Goal: Task Accomplishment & Management: Complete application form

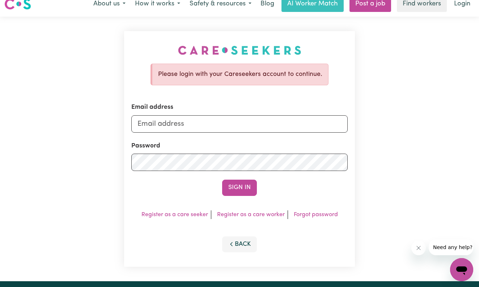
scroll to position [8, 0]
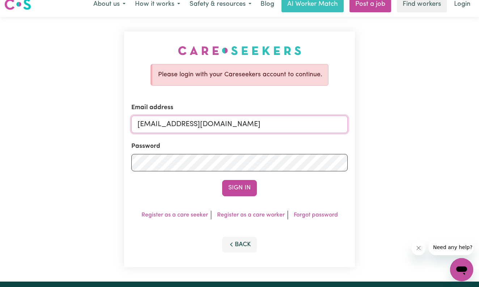
type input "[EMAIL_ADDRESS][DOMAIN_NAME]"
click at [252, 186] on button "Sign In" at bounding box center [239, 188] width 35 height 16
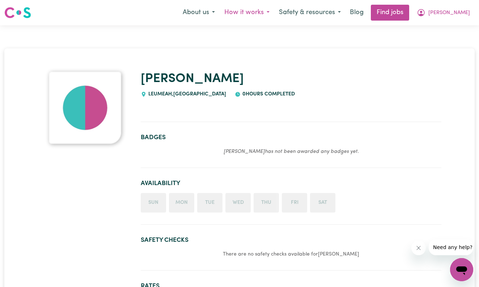
click at [269, 11] on button "How it works" at bounding box center [246, 12] width 55 height 15
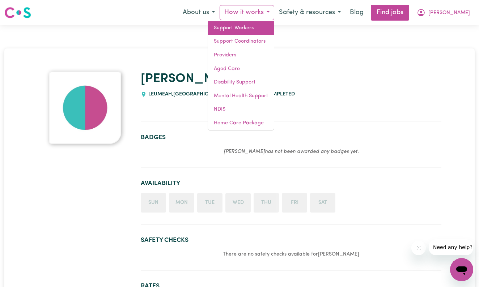
click at [261, 27] on link "Support Workers" at bounding box center [241, 28] width 66 height 14
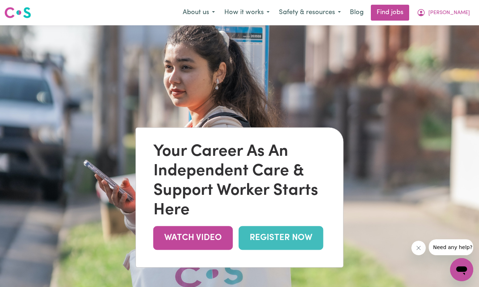
click at [278, 244] on link "REGISTER NOW" at bounding box center [281, 238] width 85 height 24
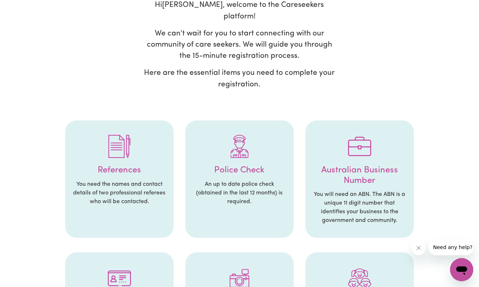
scroll to position [68, 0]
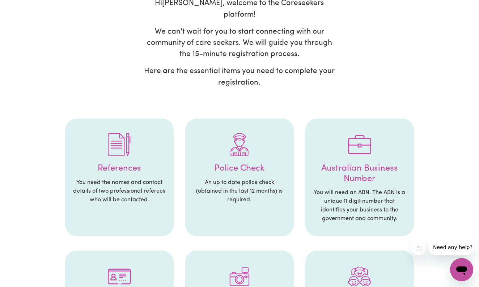
click at [123, 162] on li "References You need the names and contact details of two professional referees …" at bounding box center [119, 178] width 108 height 118
click at [121, 163] on li "References You need the names and contact details of two professional referees …" at bounding box center [119, 178] width 108 height 118
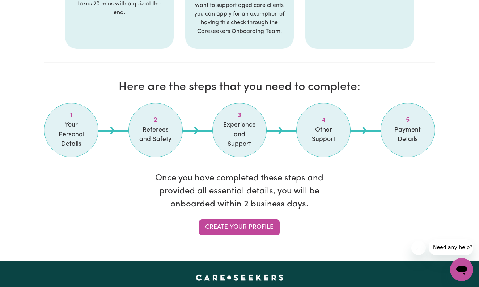
scroll to position [564, 0]
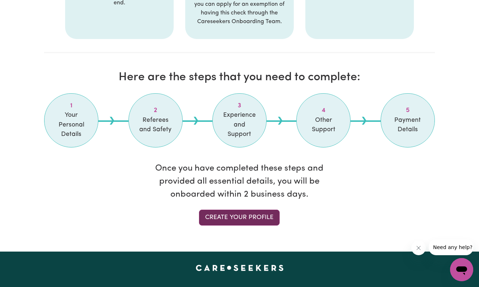
click at [236, 210] on link "Create your profile" at bounding box center [239, 218] width 81 height 16
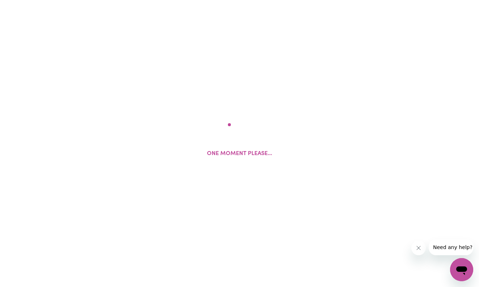
select select "Studying a healthcare related degree or qualification"
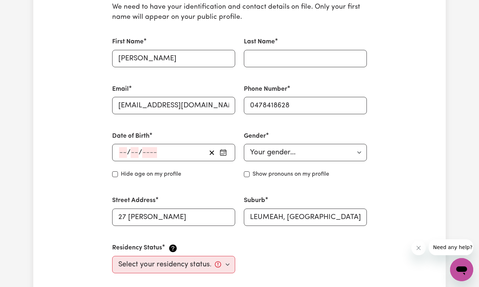
scroll to position [194, 0]
click at [118, 151] on div "/ /" at bounding box center [173, 152] width 123 height 17
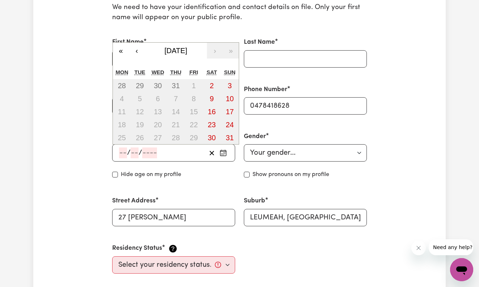
click at [124, 149] on input "number" at bounding box center [123, 153] width 8 height 11
click at [186, 53] on button "[DATE]" at bounding box center [176, 51] width 62 height 16
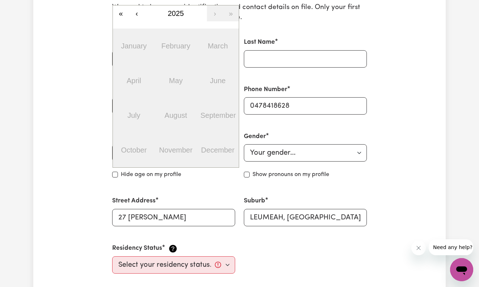
click at [143, 153] on div "/ / « ‹ 2025 › » January February March April May June July August September Oc…" at bounding box center [173, 152] width 123 height 17
click at [177, 11] on span "2025" at bounding box center [176, 13] width 16 height 8
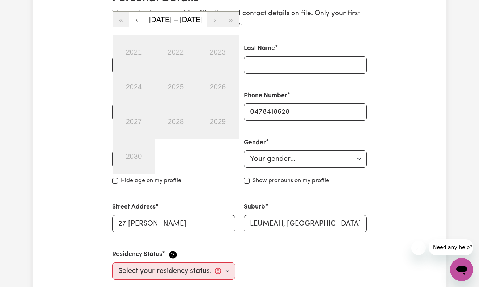
scroll to position [189, 0]
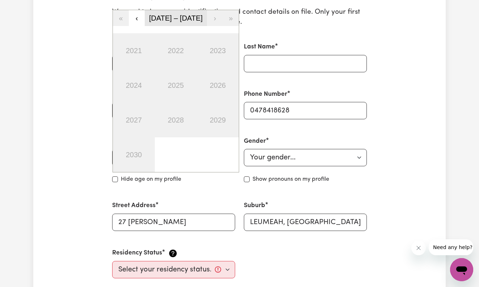
click at [158, 15] on span "[DATE] – [DATE]" at bounding box center [176, 18] width 54 height 8
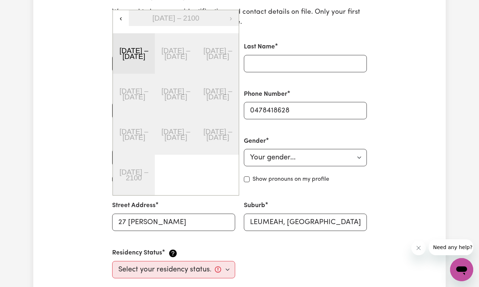
click at [149, 61] on button "[DATE] – [DATE]" at bounding box center [134, 53] width 42 height 40
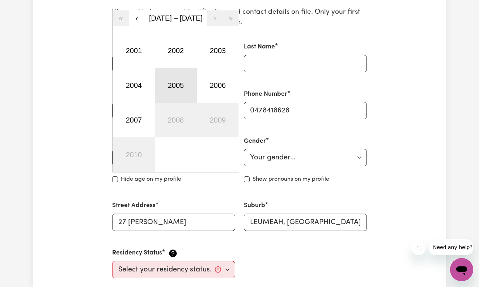
click at [180, 89] on button "2005" at bounding box center [176, 85] width 42 height 35
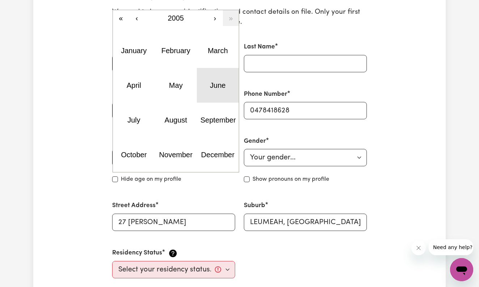
click at [205, 88] on button "June" at bounding box center [218, 85] width 42 height 35
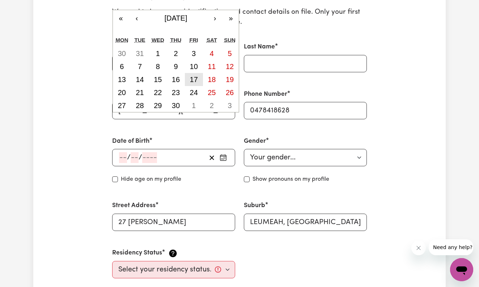
click at [197, 76] on abbr "17" at bounding box center [194, 80] width 8 height 8
type input "[DATE]"
type input "17"
type input "6"
type input "2005"
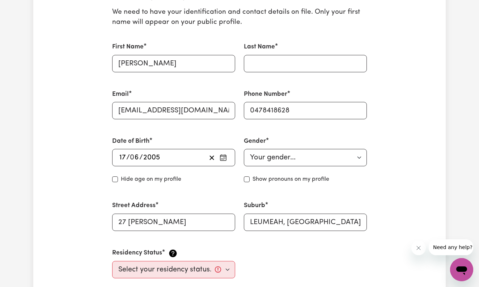
scroll to position [200, 0]
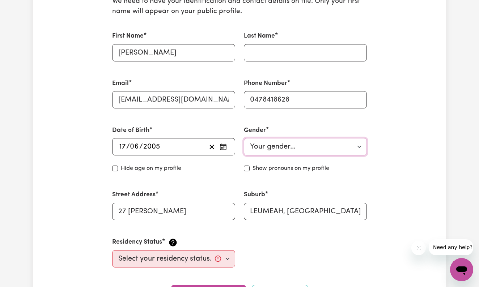
select select "[DEMOGRAPHIC_DATA]"
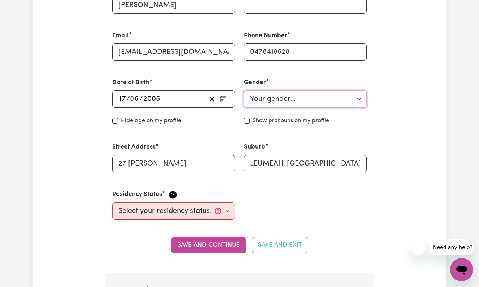
scroll to position [254, 0]
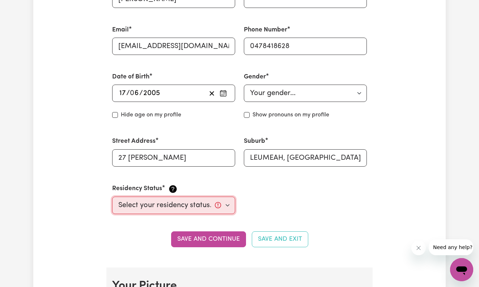
select select "Student Visa"
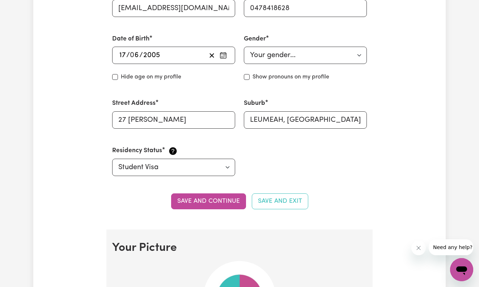
scroll to position [298, 0]
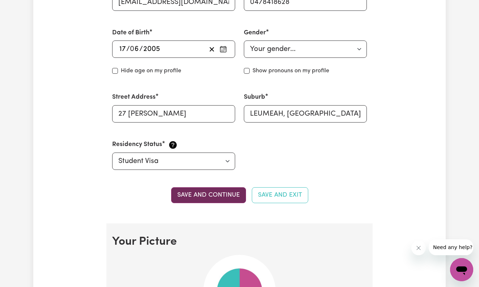
type input "[PERSON_NAME]"
click at [219, 198] on button "Save and continue" at bounding box center [208, 195] width 75 height 16
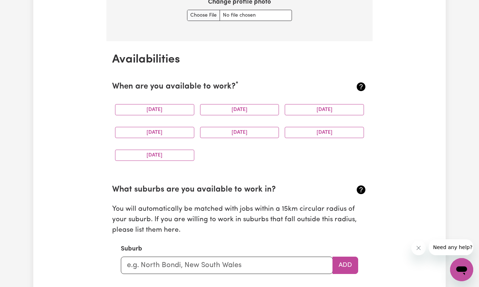
scroll to position [637, 0]
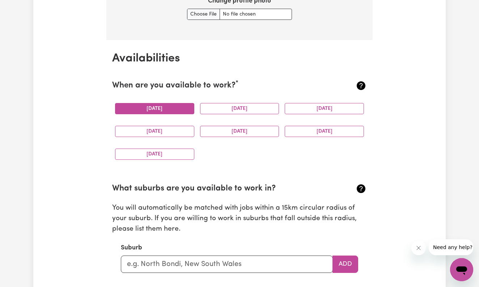
click at [185, 110] on button "[DATE]" at bounding box center [154, 108] width 79 height 11
click at [214, 105] on button "[DATE]" at bounding box center [239, 108] width 79 height 11
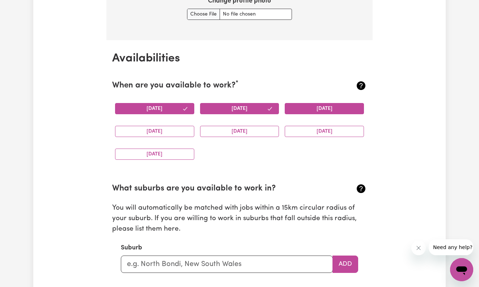
click at [308, 106] on button "[DATE]" at bounding box center [324, 108] width 79 height 11
click at [158, 126] on button "[DATE]" at bounding box center [154, 131] width 79 height 11
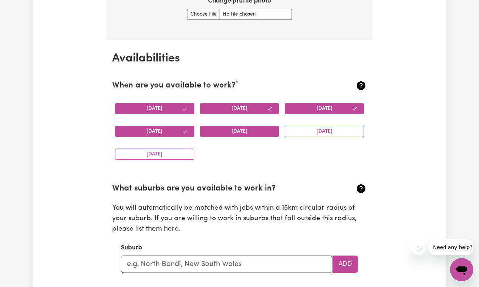
click at [211, 129] on button "[DATE]" at bounding box center [239, 131] width 79 height 11
click at [299, 127] on button "[DATE]" at bounding box center [324, 131] width 79 height 11
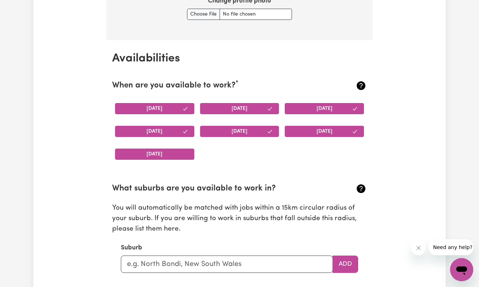
click at [179, 149] on button "[DATE]" at bounding box center [154, 154] width 79 height 11
click at [183, 108] on icon "button" at bounding box center [185, 109] width 6 height 6
click at [172, 105] on button "[DATE]" at bounding box center [154, 108] width 79 height 11
click at [175, 106] on button "[DATE]" at bounding box center [154, 108] width 79 height 11
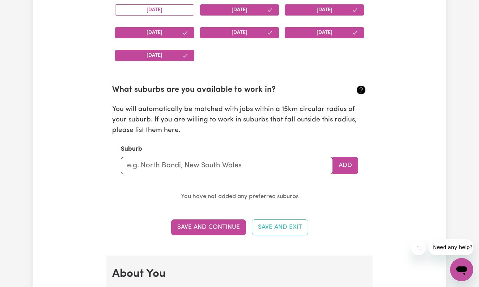
scroll to position [735, 0]
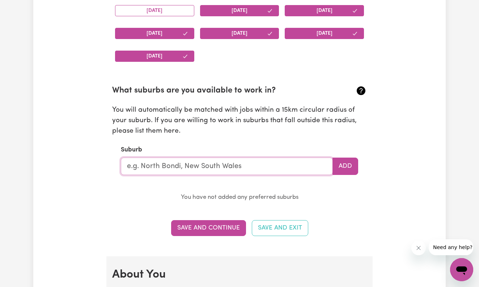
click at [204, 161] on input "text" at bounding box center [227, 166] width 212 height 17
type input "new"
type input "[GEOGRAPHIC_DATA], [GEOGRAPHIC_DATA], 4680"
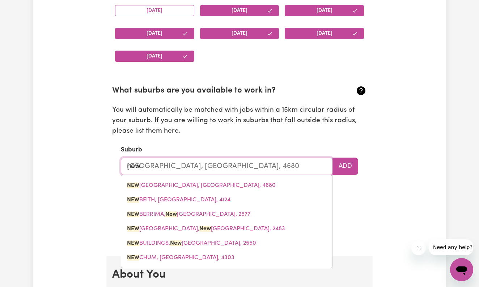
type input "new s"
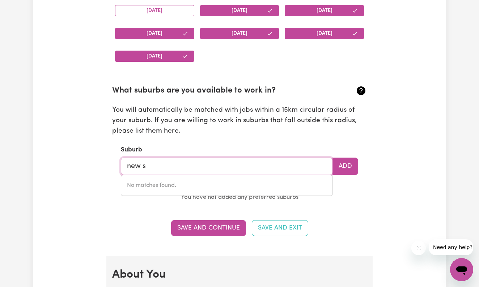
type input "new"
type input "[GEOGRAPHIC_DATA], [GEOGRAPHIC_DATA], 4680"
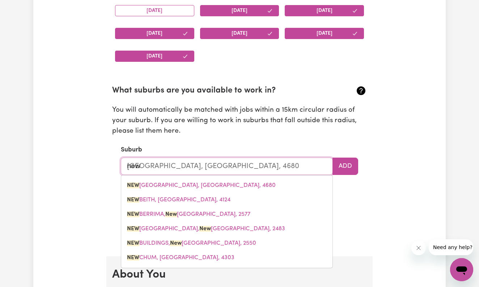
type input "ne"
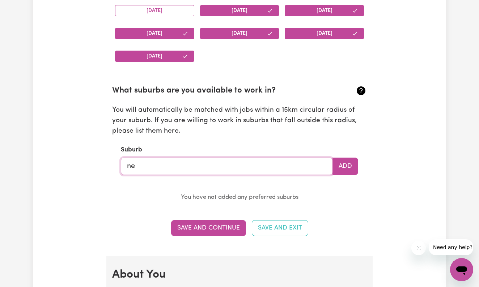
type input "n"
type input "c"
type input "nar"
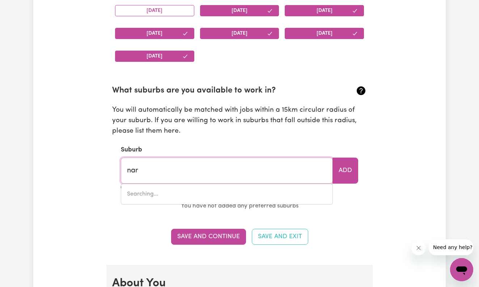
type input "nar NAR GOON, [GEOGRAPHIC_DATA], 3812"
type input "narw"
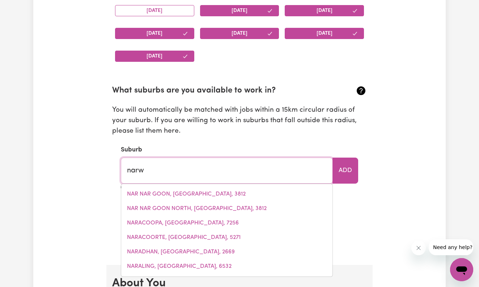
type input "narwe"
type input "narweE, [GEOGRAPHIC_DATA], 2209"
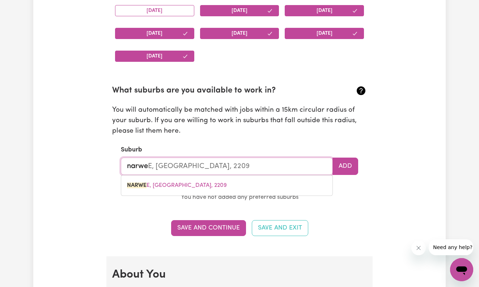
type input "narw"
type input "narwEE, [GEOGRAPHIC_DATA], 2209"
type input "nar"
type input "narWEE, [GEOGRAPHIC_DATA], 2209"
type input "na"
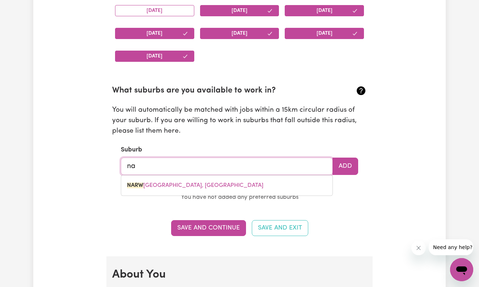
type input "n"
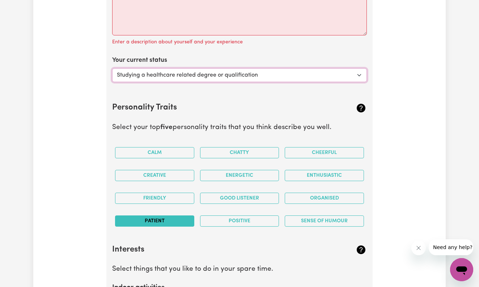
scroll to position [1074, 0]
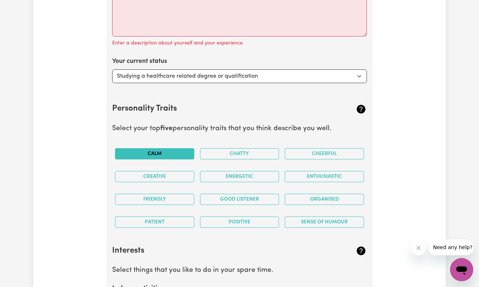
click at [178, 150] on button "Calm" at bounding box center [154, 153] width 79 height 11
click at [186, 194] on button "Friendly" at bounding box center [154, 199] width 79 height 11
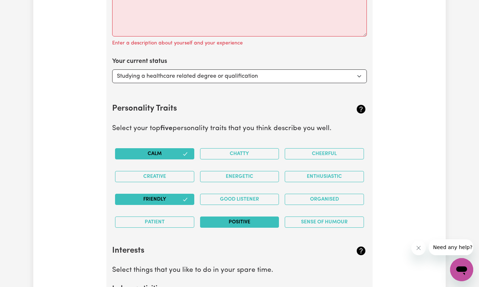
click at [270, 222] on button "Positive" at bounding box center [239, 222] width 79 height 11
click at [321, 195] on button "Organised" at bounding box center [324, 199] width 79 height 11
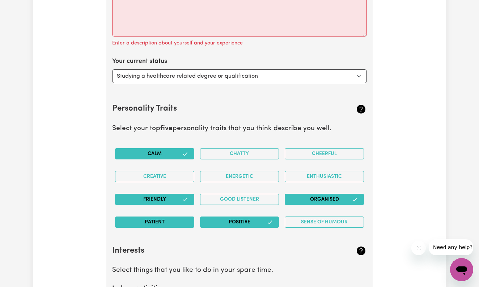
click at [137, 217] on button "Patient" at bounding box center [154, 222] width 79 height 11
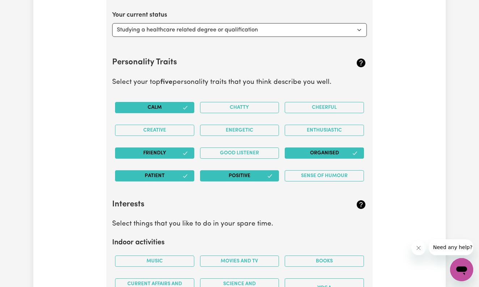
scroll to position [1120, 0]
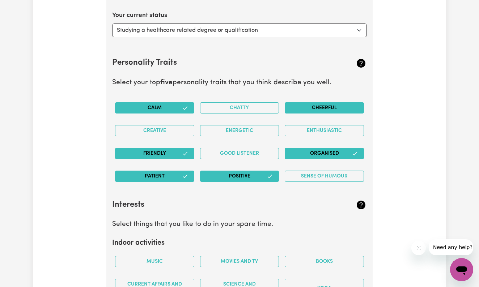
click at [320, 107] on button "Cheerful" at bounding box center [324, 107] width 79 height 11
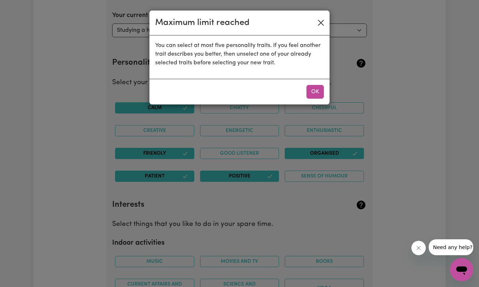
click at [321, 23] on button "Close" at bounding box center [321, 23] width 12 height 12
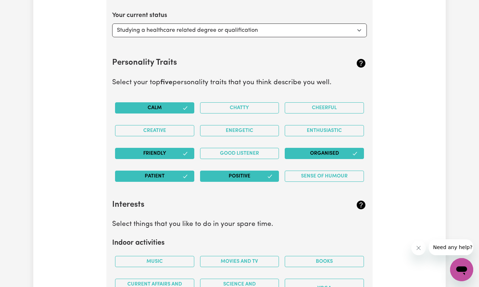
click at [329, 151] on button "Organised" at bounding box center [324, 153] width 79 height 11
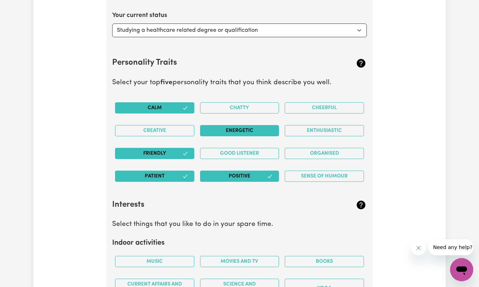
click at [234, 126] on button "Energetic" at bounding box center [239, 130] width 79 height 11
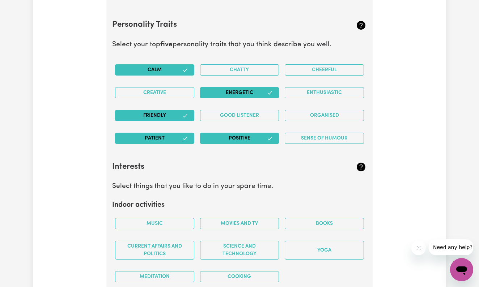
scroll to position [1157, 0]
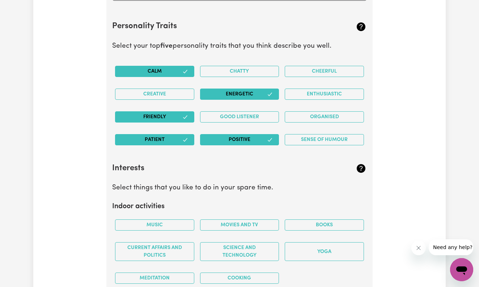
click at [169, 134] on button "Patient" at bounding box center [154, 139] width 79 height 11
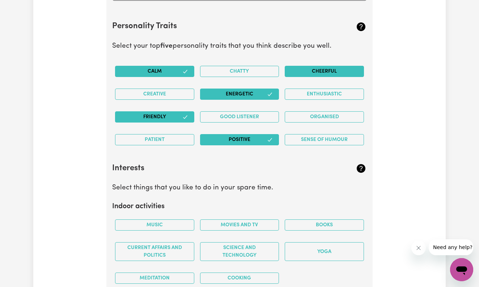
click at [298, 69] on button "Cheerful" at bounding box center [324, 71] width 79 height 11
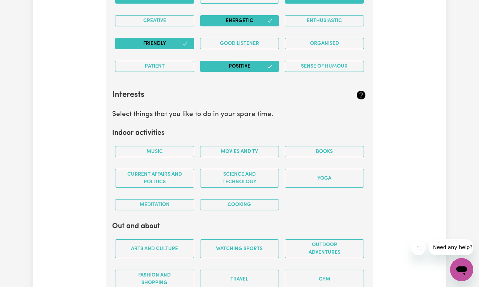
scroll to position [1231, 0]
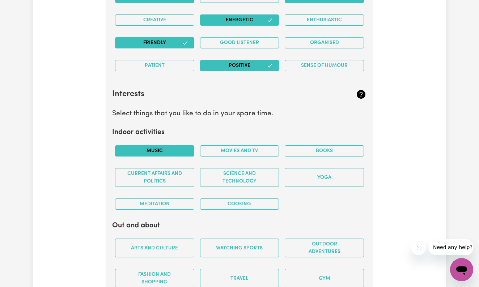
click at [167, 150] on button "Music" at bounding box center [154, 150] width 79 height 11
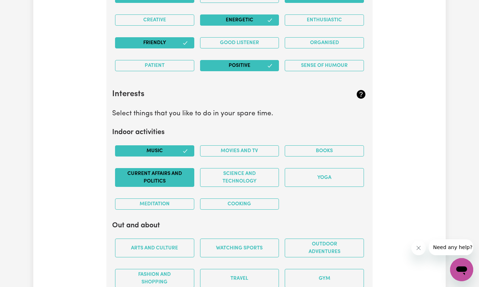
click at [159, 170] on button "Current Affairs and Politics" at bounding box center [154, 177] width 79 height 19
click at [161, 171] on button "Current Affairs and Politics" at bounding box center [154, 177] width 79 height 19
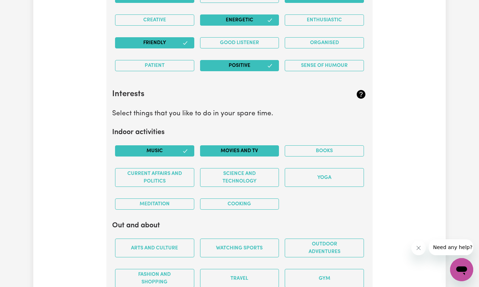
click at [257, 145] on button "Movies and TV" at bounding box center [239, 150] width 79 height 11
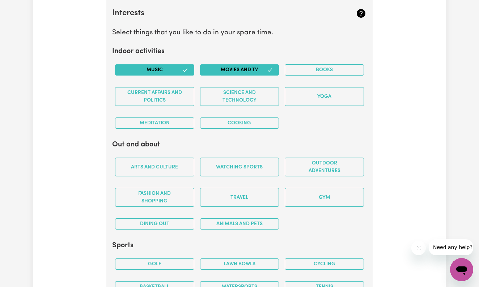
scroll to position [1316, 0]
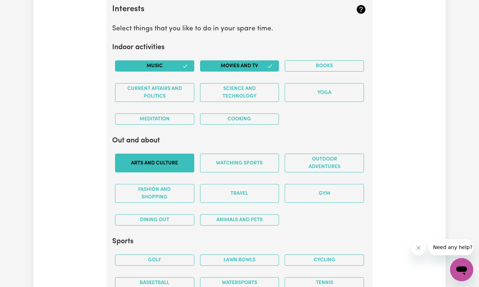
click at [178, 159] on button "Arts and Culture" at bounding box center [154, 163] width 79 height 19
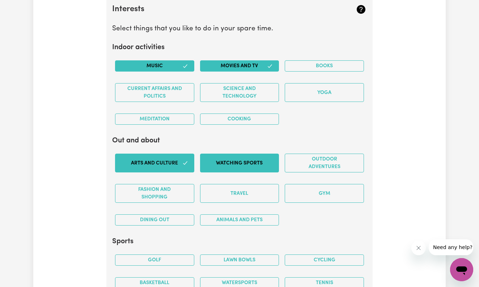
click at [247, 155] on button "Watching sports" at bounding box center [239, 163] width 79 height 19
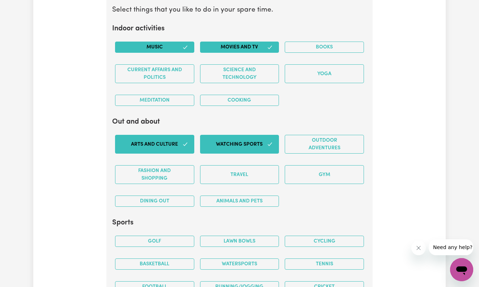
scroll to position [1339, 0]
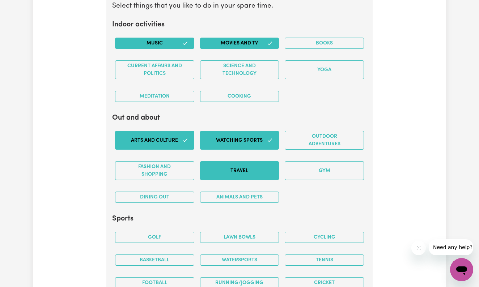
click at [261, 163] on button "Travel" at bounding box center [239, 170] width 79 height 19
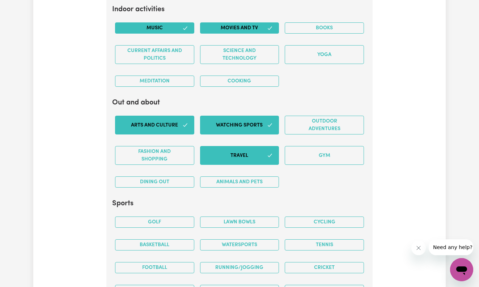
scroll to position [1357, 0]
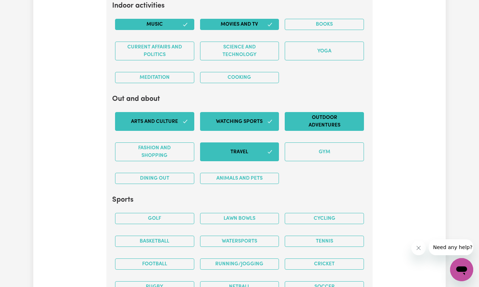
click at [317, 121] on button "Outdoor adventures" at bounding box center [324, 121] width 79 height 19
click at [229, 174] on button "Animals and pets" at bounding box center [239, 178] width 79 height 11
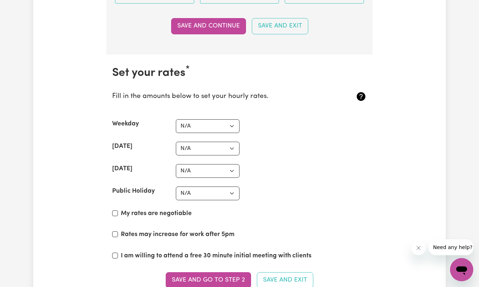
scroll to position [1658, 0]
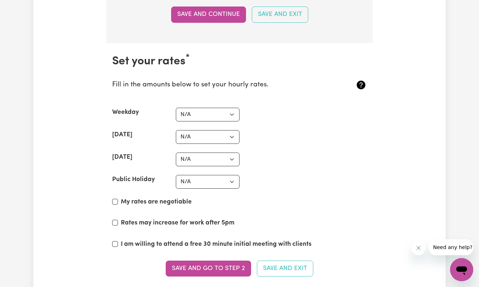
click at [114, 199] on input "My rates are negotiable" at bounding box center [115, 202] width 6 height 6
checkbox input "true"
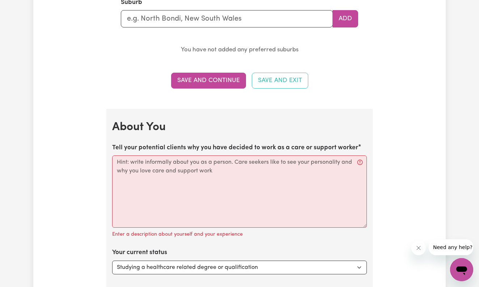
scroll to position [883, 0]
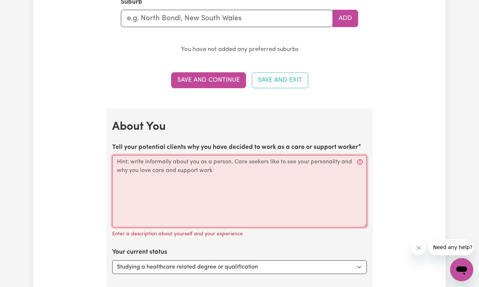
click at [203, 170] on textarea "Tell your potential clients why you have decided to work as a care or support w…" at bounding box center [239, 191] width 255 height 72
